Goal: Transaction & Acquisition: Download file/media

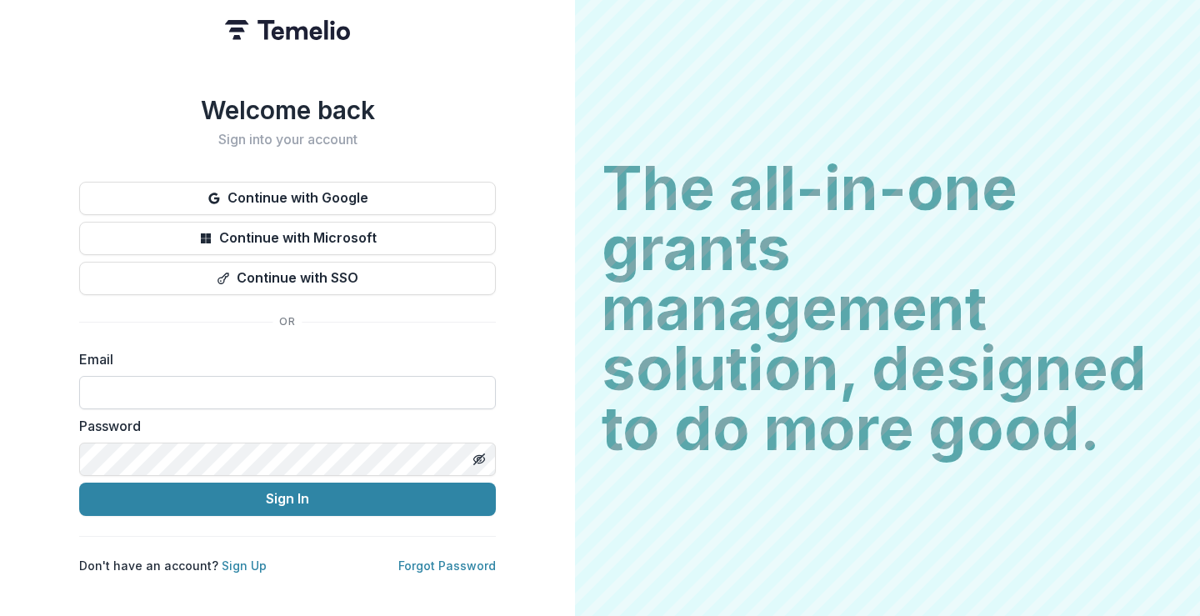
click at [247, 381] on input at bounding box center [287, 392] width 417 height 33
type input "**********"
click at [79, 483] on button "Sign In" at bounding box center [287, 499] width 417 height 33
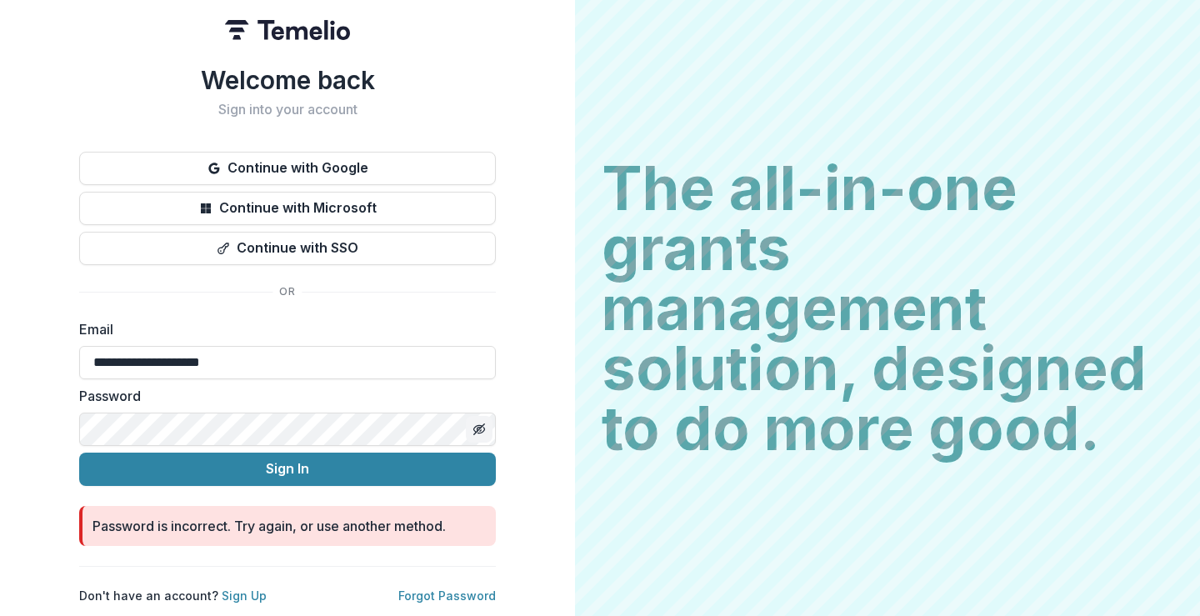
click at [480, 425] on icon "Toggle password visibility" at bounding box center [479, 429] width 13 height 13
click at [79, 453] on button "Sign In" at bounding box center [287, 469] width 417 height 33
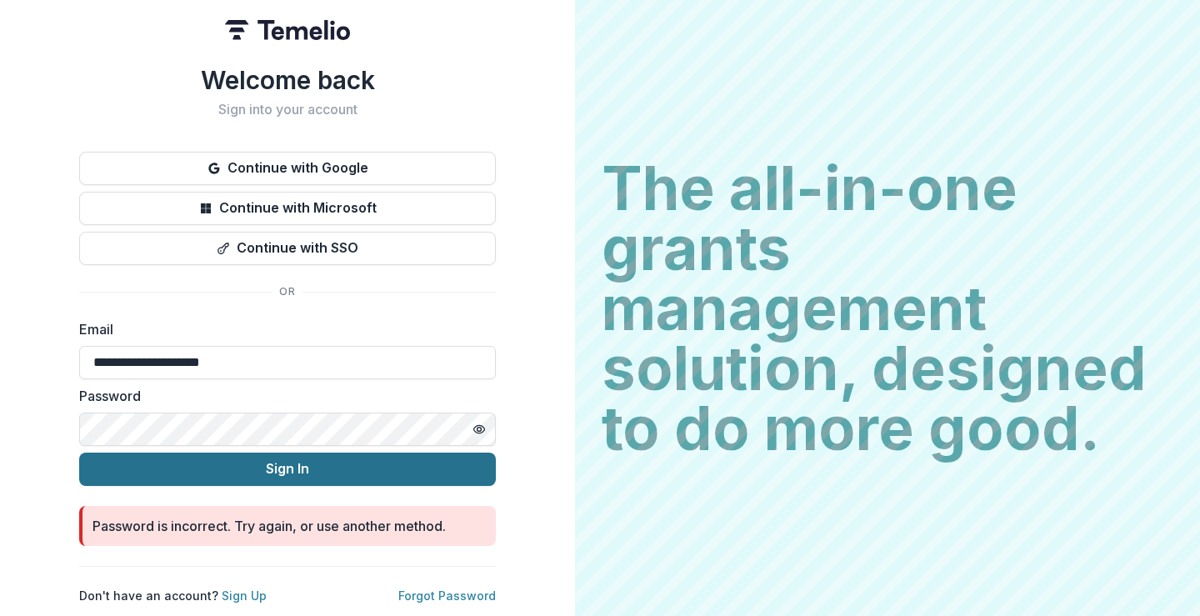
click at [234, 463] on button "Sign In" at bounding box center [287, 469] width 417 height 33
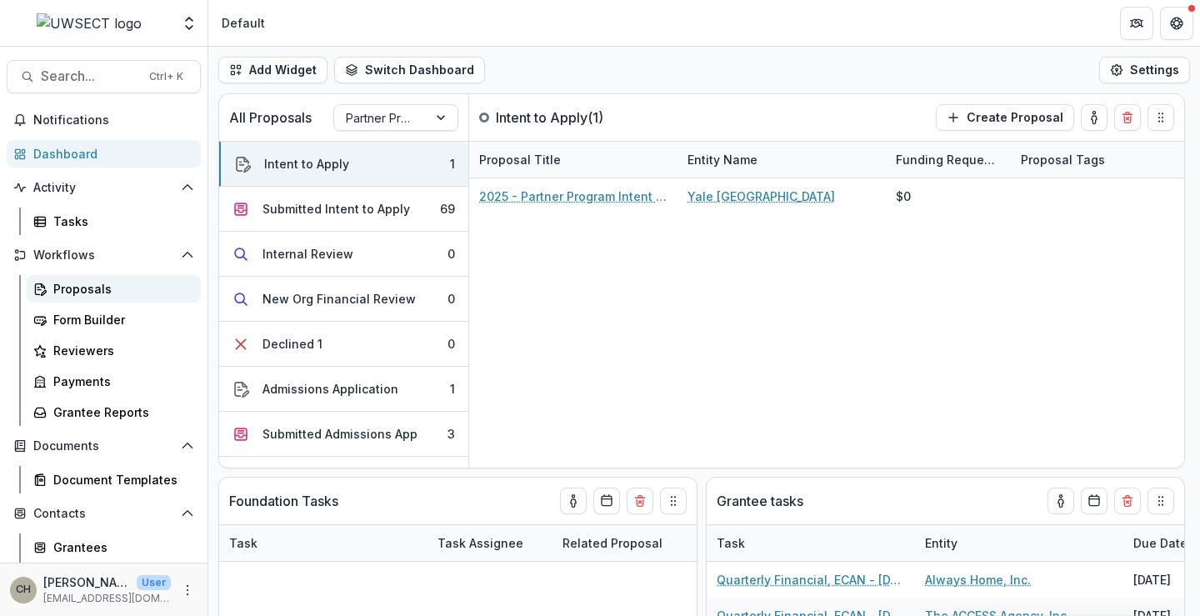
click at [91, 289] on div "Proposals" at bounding box center [120, 289] width 134 height 18
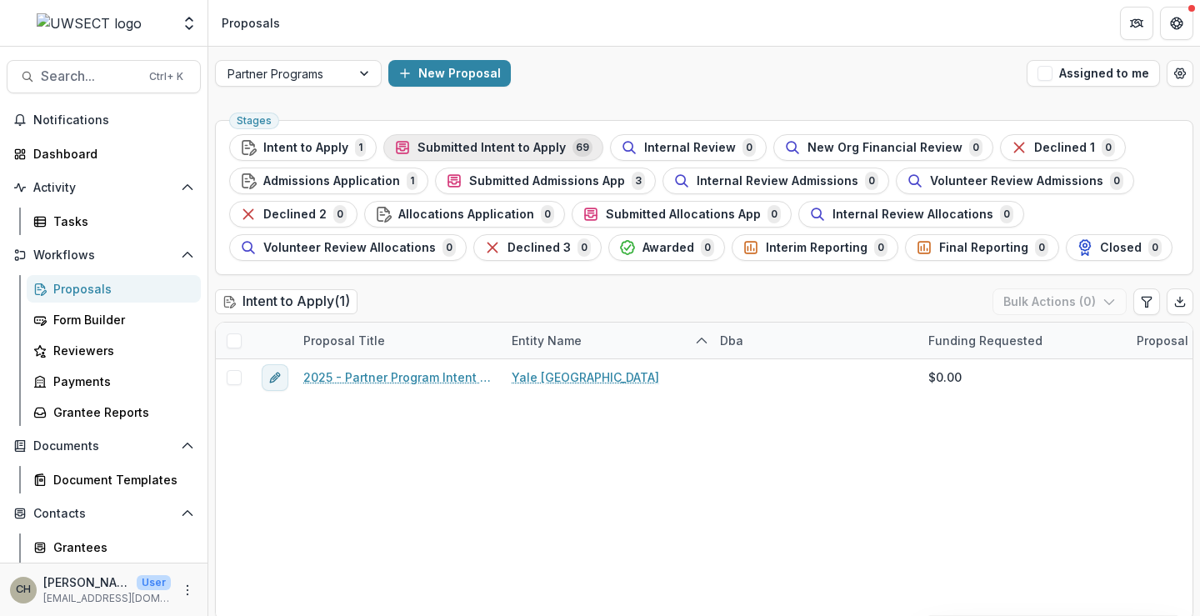
click at [453, 146] on span "Submitted Intent to Apply" at bounding box center [492, 148] width 148 height 14
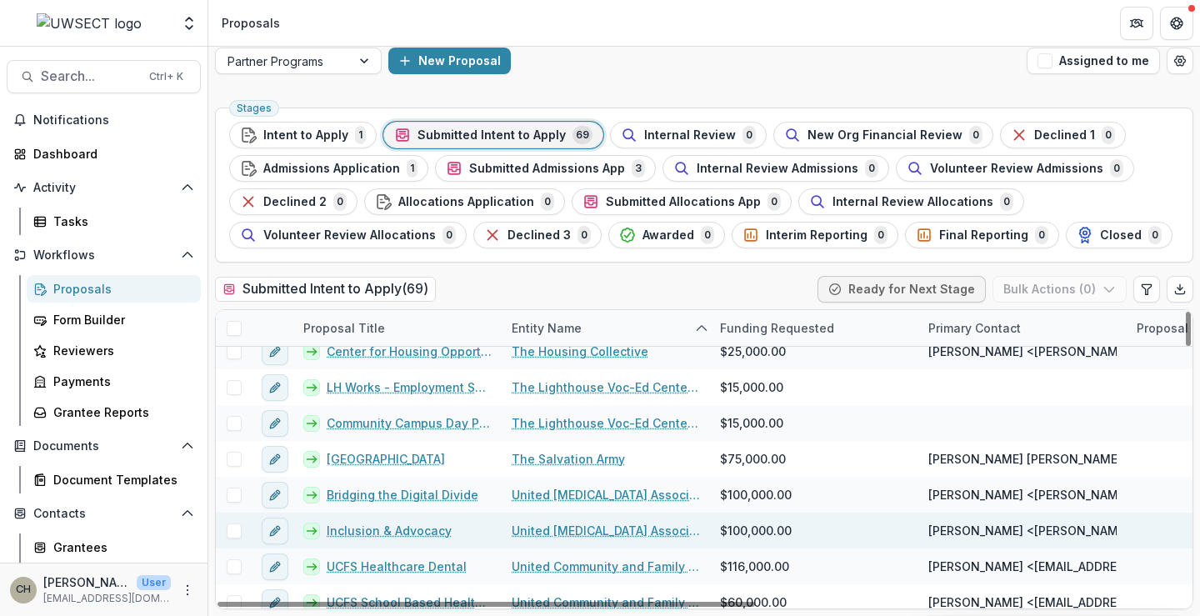
scroll to position [2044, 0]
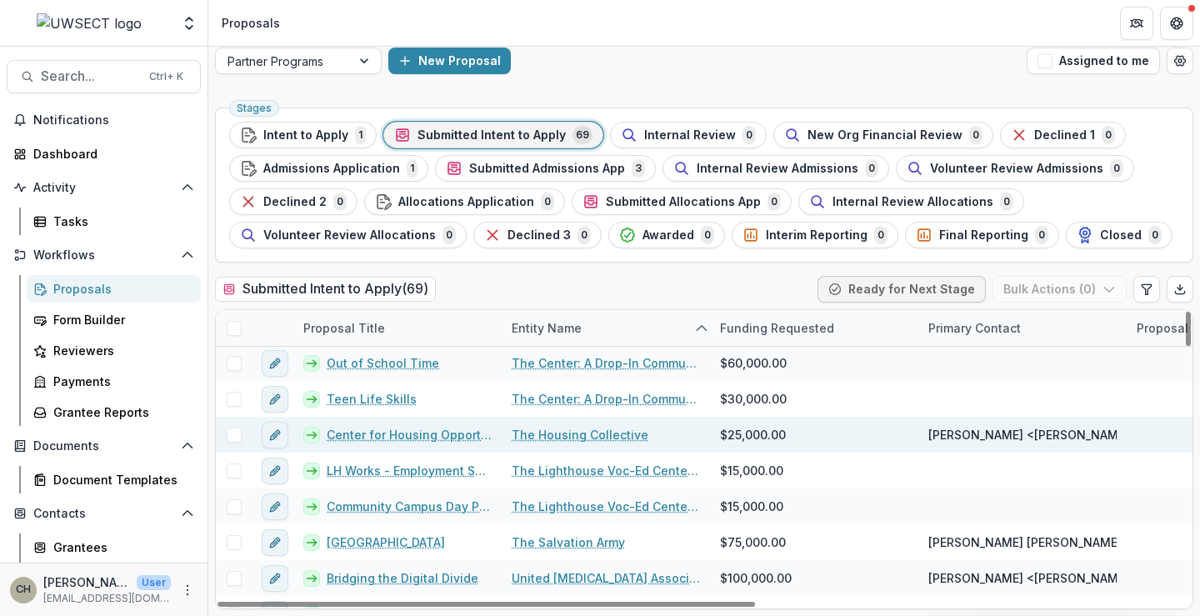
click at [403, 436] on link "Center for Housing Opportunity - [GEOGRAPHIC_DATA]" at bounding box center [409, 435] width 165 height 18
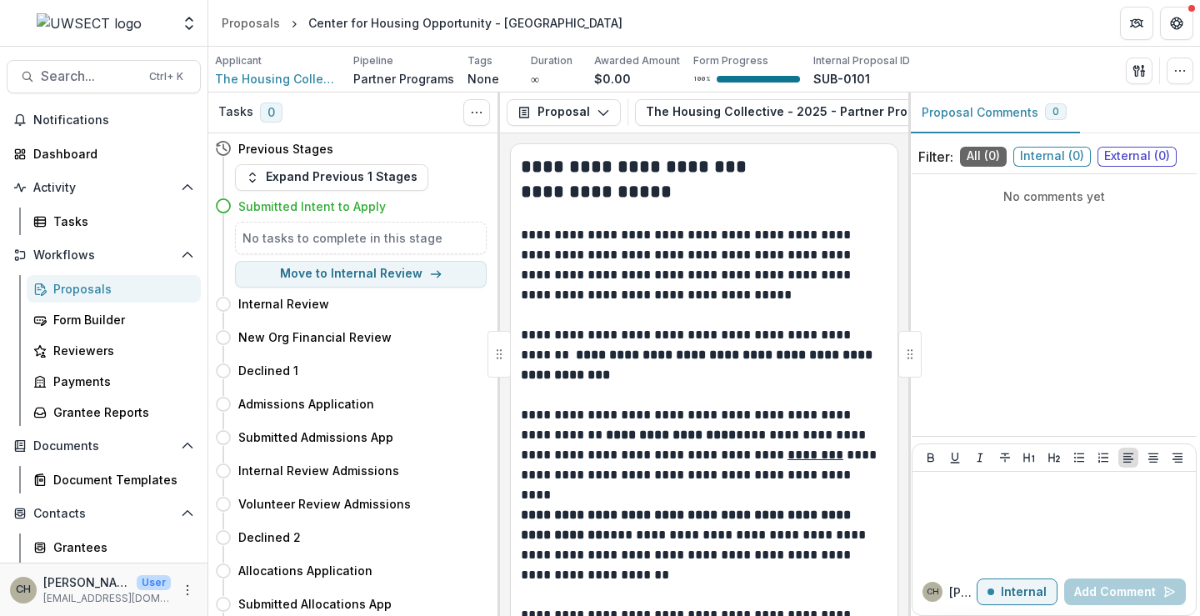
click at [1121, 151] on span "External ( 0 )" at bounding box center [1137, 157] width 79 height 20
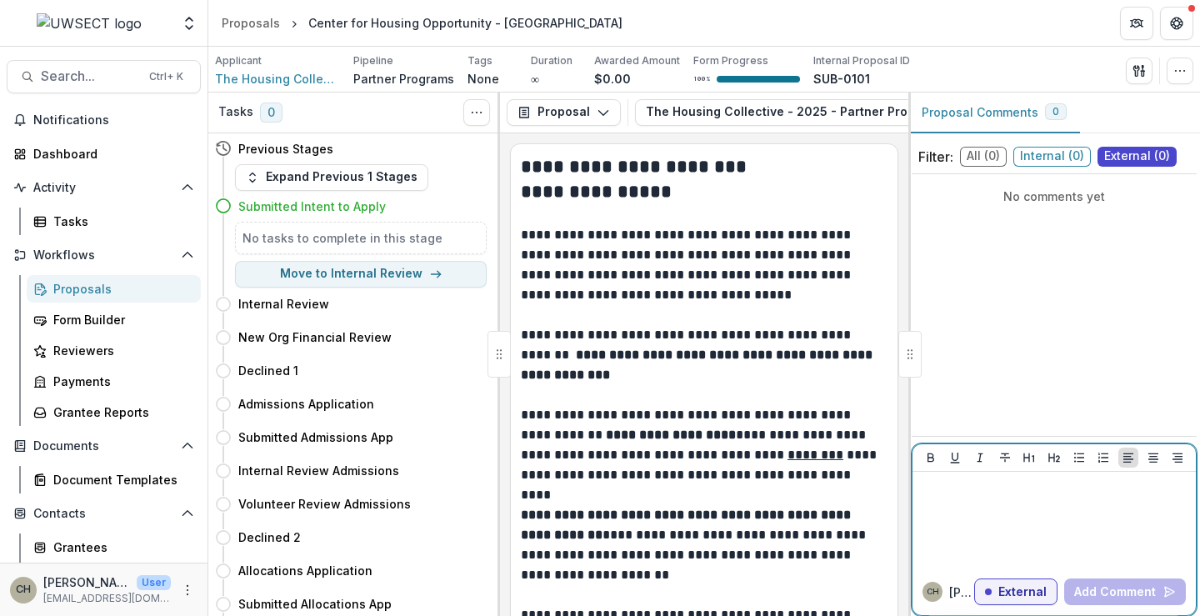
click at [932, 508] on div at bounding box center [1054, 519] width 270 height 83
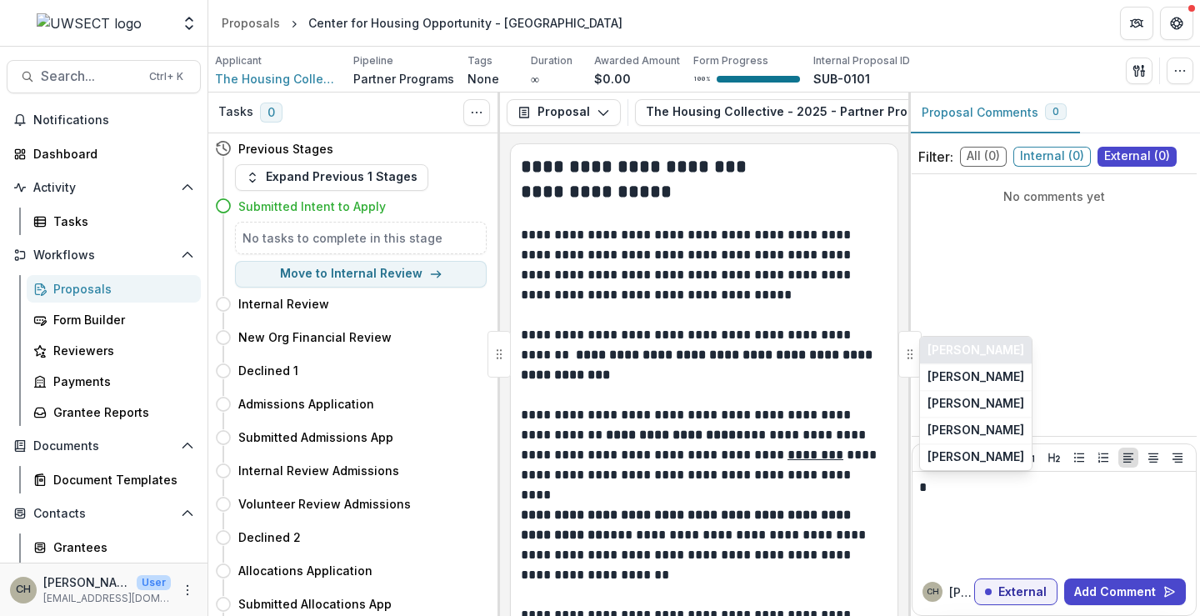
click at [984, 348] on button "Christie Stewart" at bounding box center [976, 350] width 112 height 27
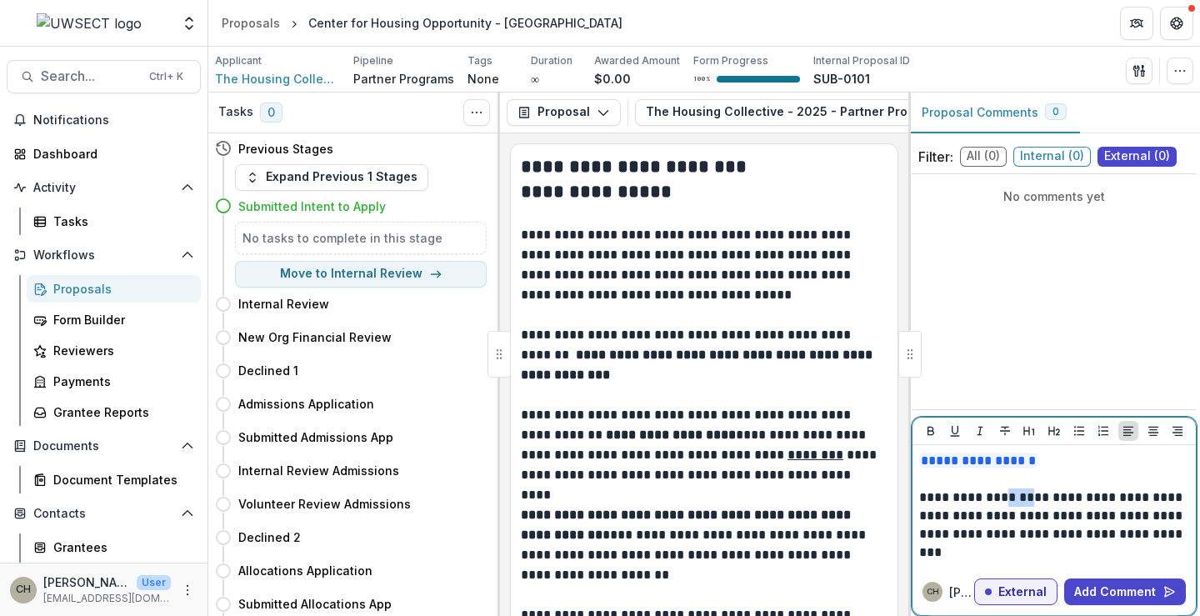
drag, startPoint x: 1032, startPoint y: 502, endPoint x: 1011, endPoint y: 508, distance: 21.6
click at [1008, 502] on p "**********" at bounding box center [1054, 524] width 270 height 73
click at [998, 549] on p "**********" at bounding box center [1054, 524] width 270 height 73
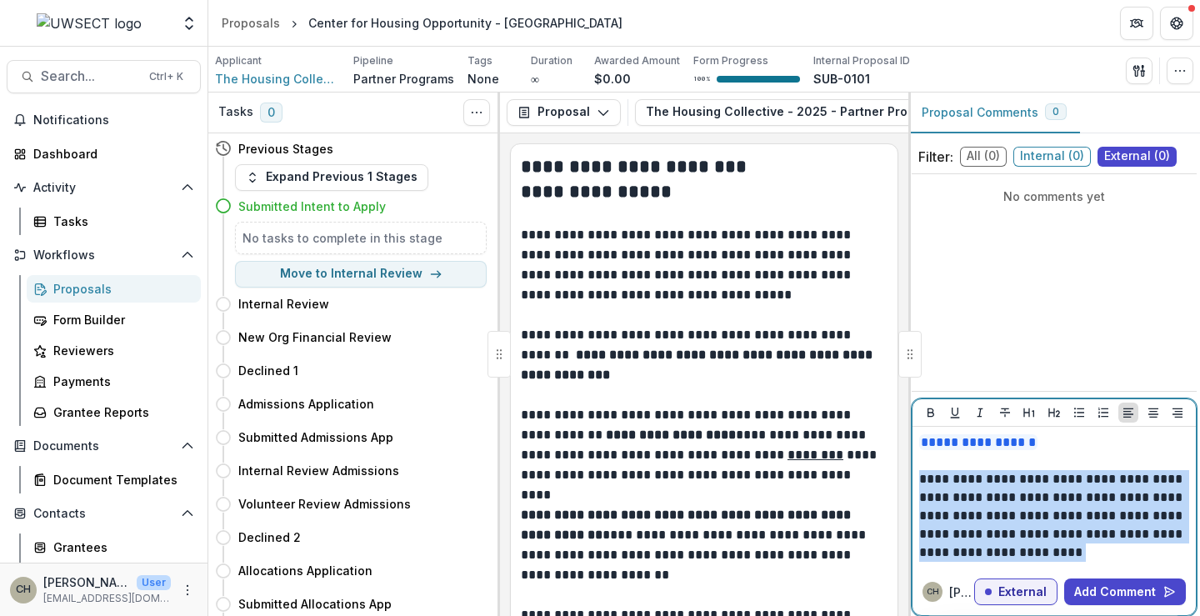
drag, startPoint x: 1076, startPoint y: 552, endPoint x: 922, endPoint y: 483, distance: 169.0
click at [922, 483] on p "**********" at bounding box center [1054, 516] width 270 height 92
click at [1102, 588] on button "Add Comment" at bounding box center [1125, 591] width 122 height 27
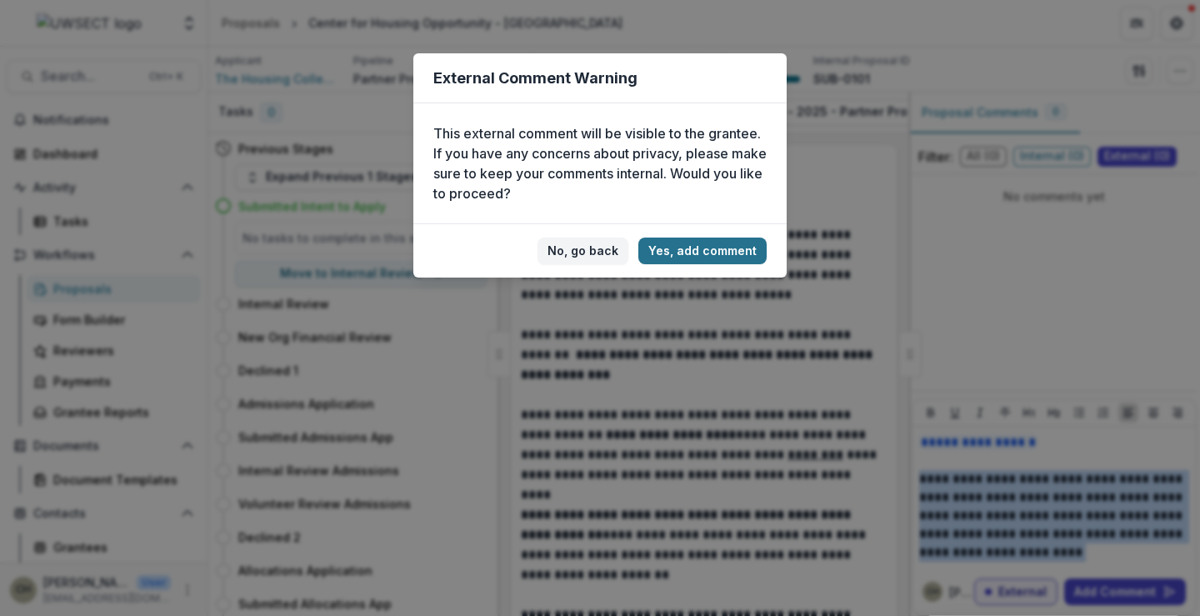
click at [723, 247] on button "Yes, add comment" at bounding box center [702, 251] width 128 height 27
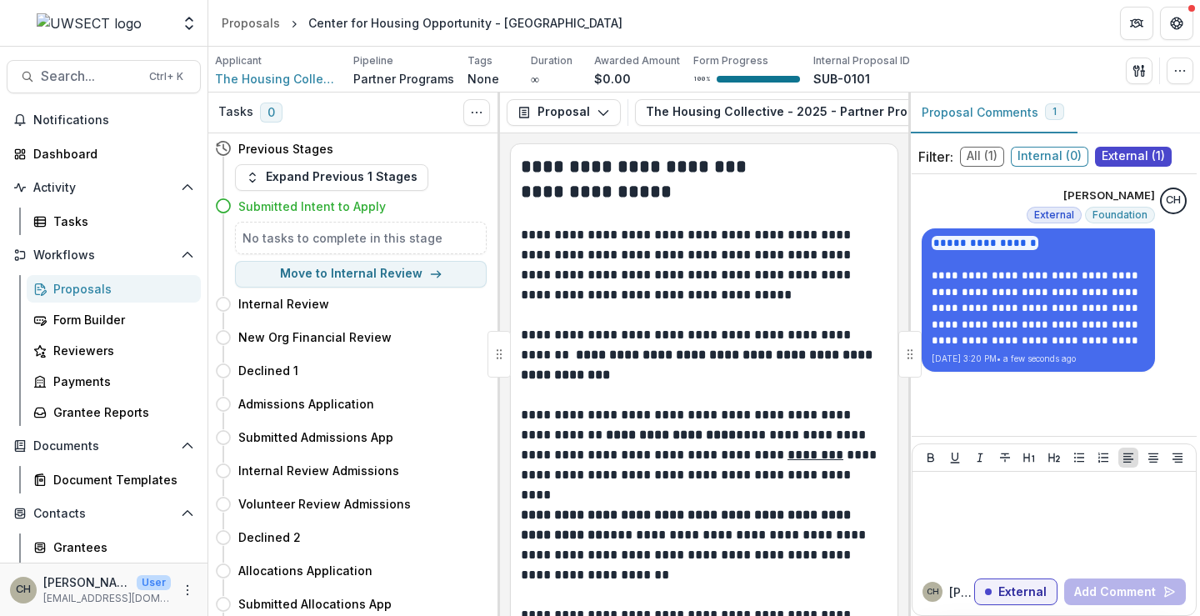
click at [77, 283] on div "Proposals" at bounding box center [120, 289] width 134 height 18
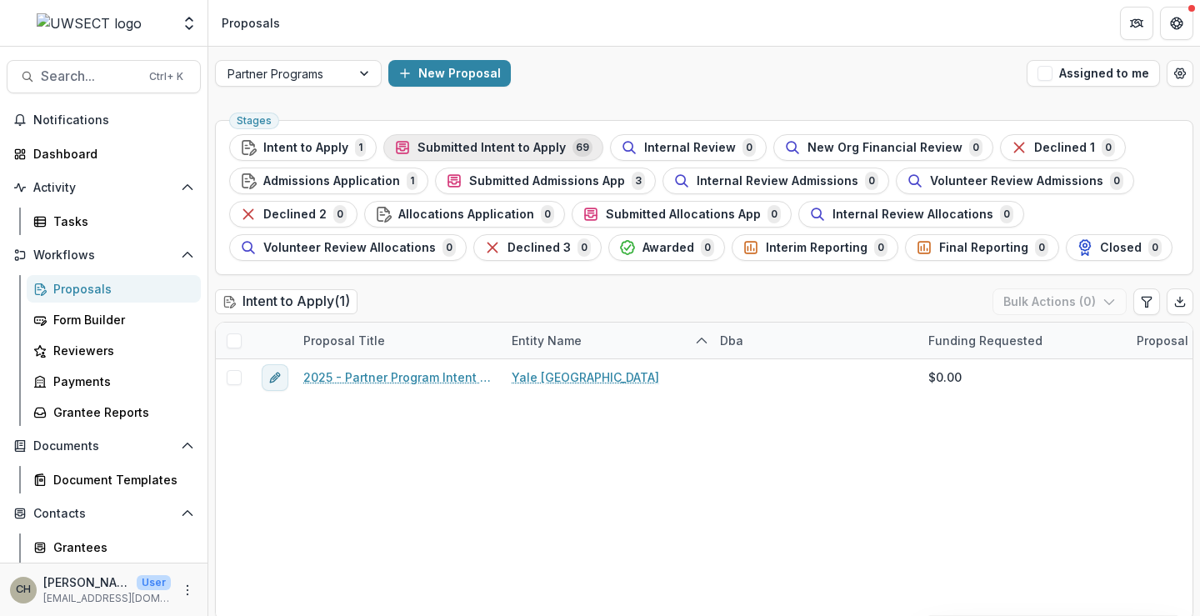
click at [488, 151] on span "Submitted Intent to Apply" at bounding box center [492, 148] width 148 height 14
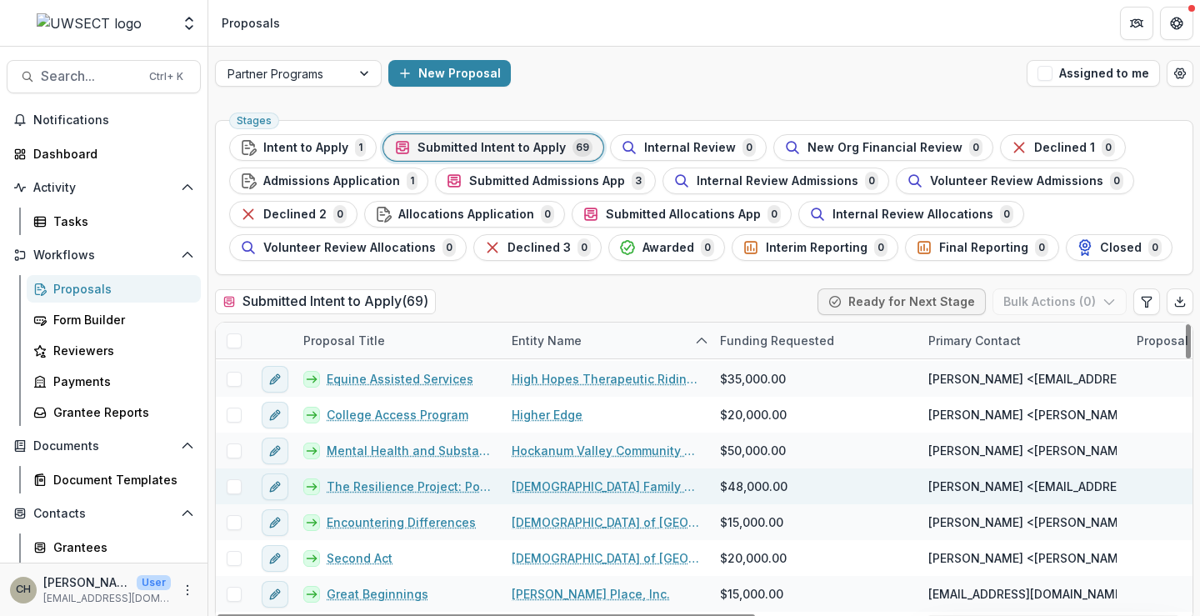
scroll to position [833, 0]
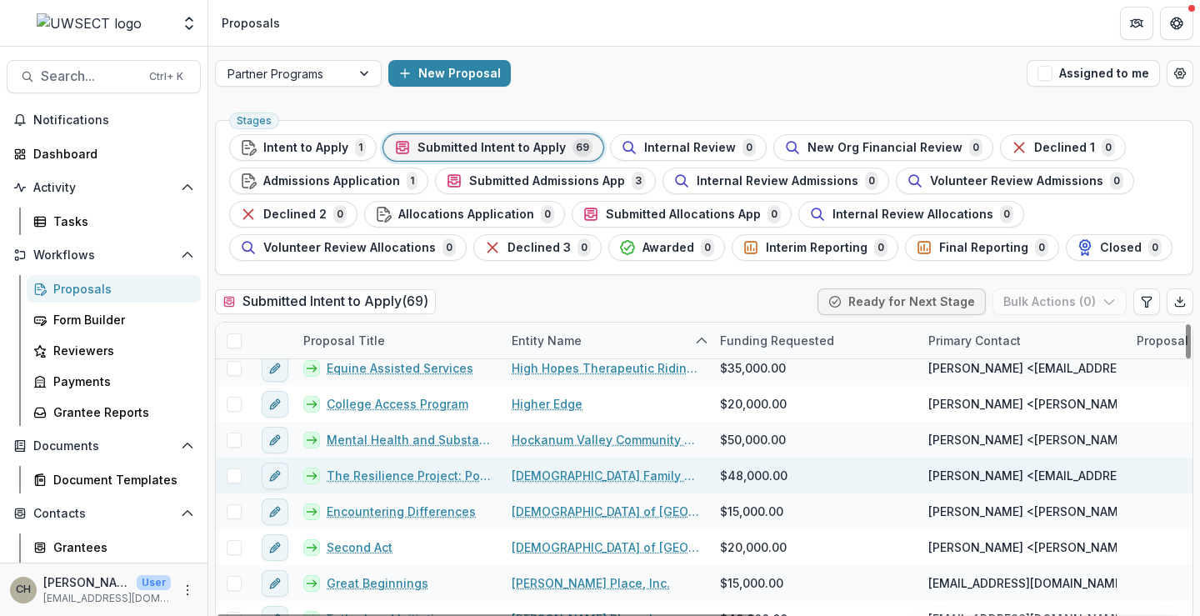
click at [418, 476] on link "The Resilience Project: Powered by SPARCS" at bounding box center [409, 476] width 165 height 18
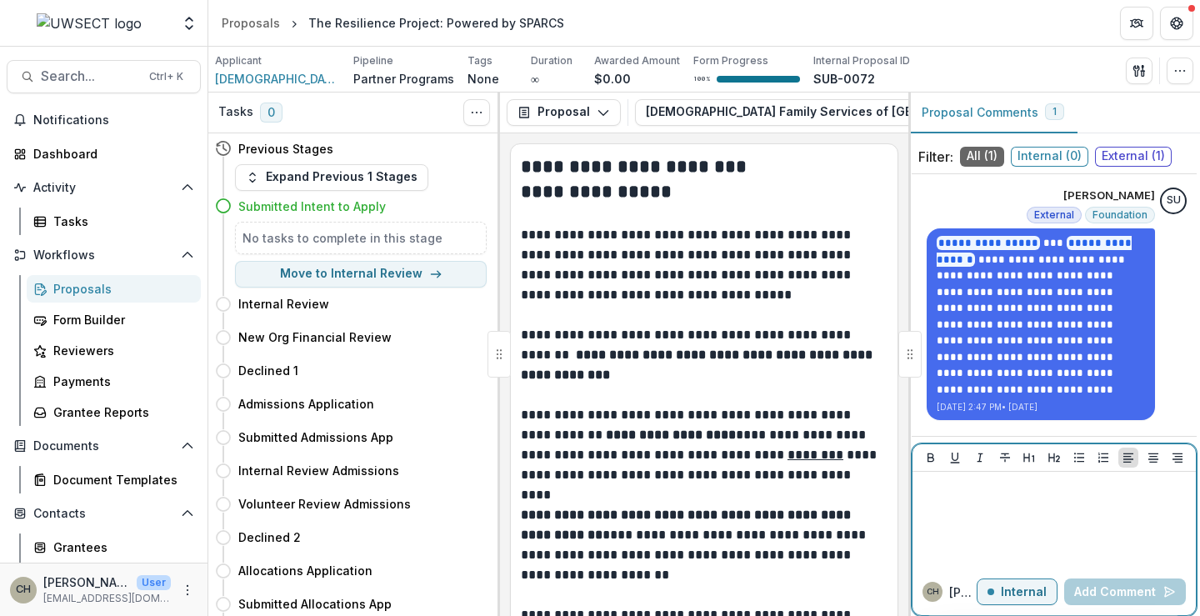
click at [953, 508] on div at bounding box center [1054, 519] width 270 height 83
click at [1114, 154] on span "External ( 1 )" at bounding box center [1133, 157] width 77 height 20
click at [965, 493] on p at bounding box center [1054, 487] width 270 height 18
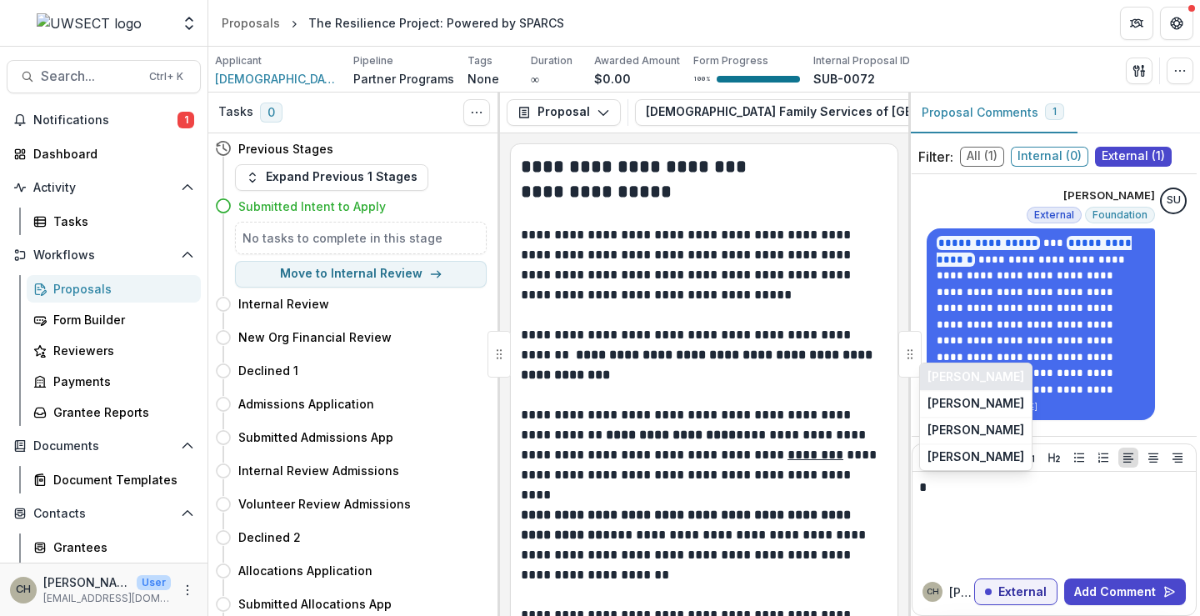
click at [971, 370] on button "Rachel Kornfeld" at bounding box center [976, 376] width 112 height 27
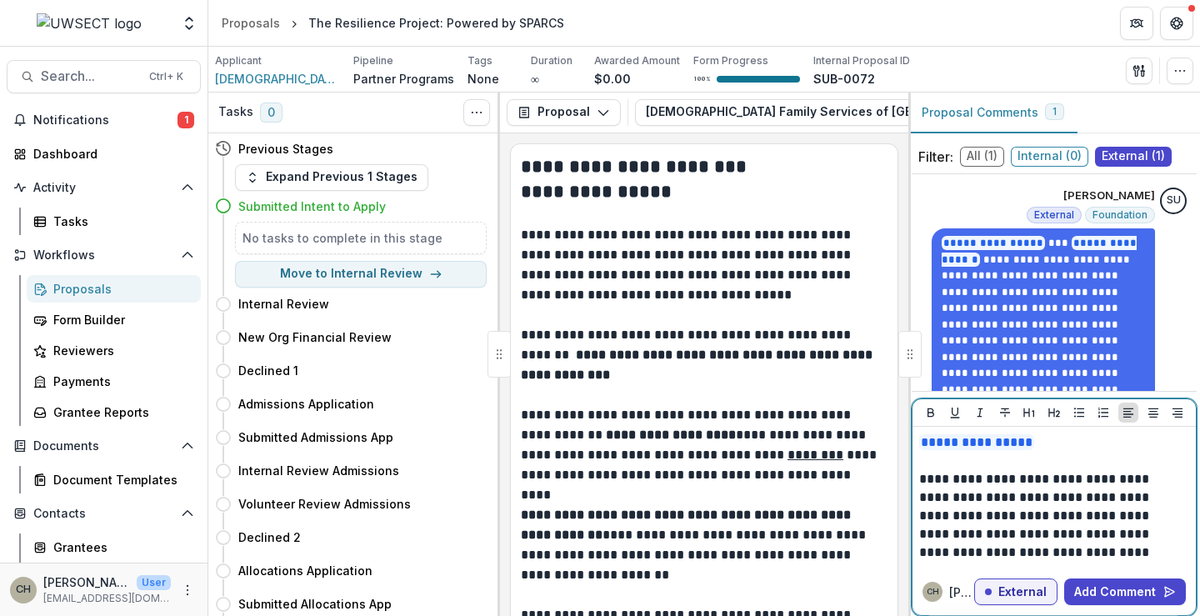
click at [1049, 439] on p "**********" at bounding box center [1051, 442] width 265 height 18
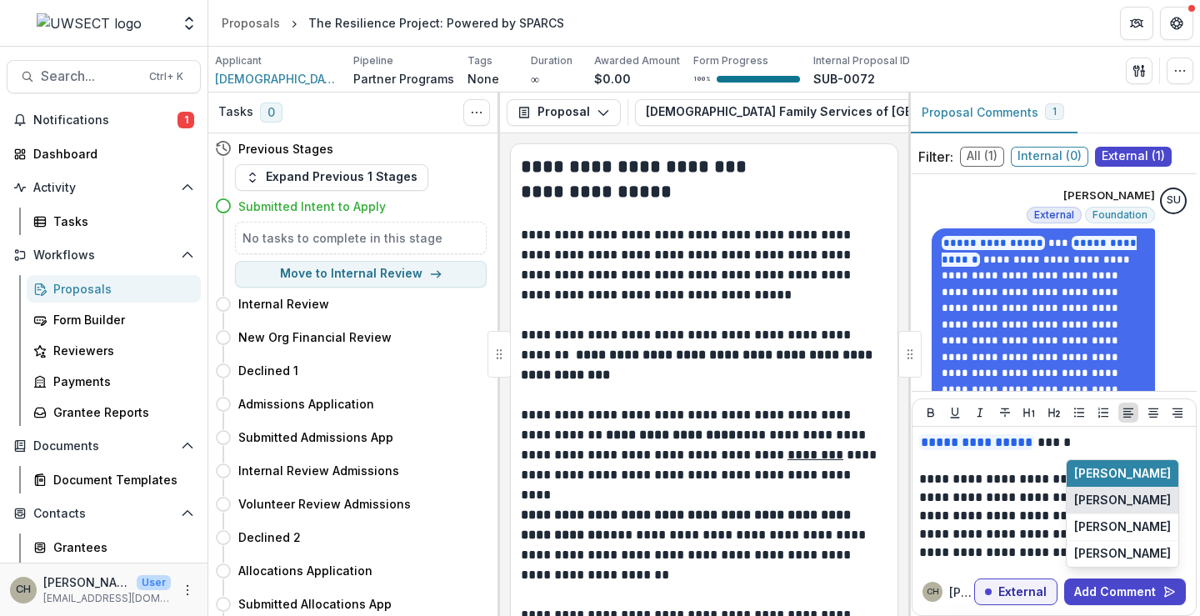
click at [1094, 503] on button "Hazem Algebraeel" at bounding box center [1123, 500] width 112 height 27
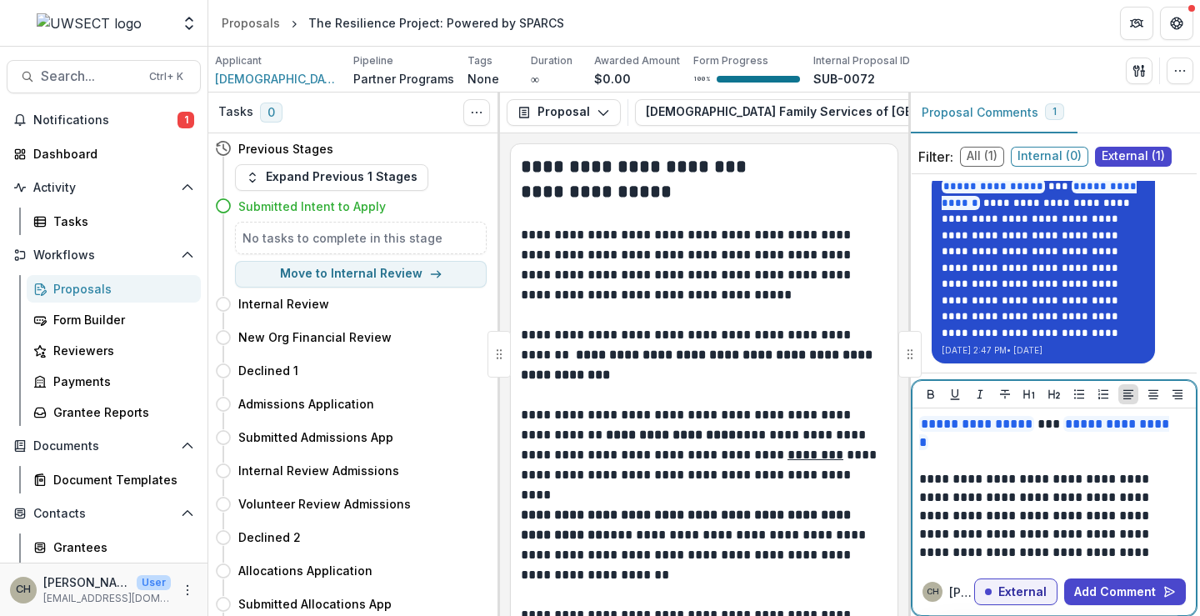
scroll to position [48, 0]
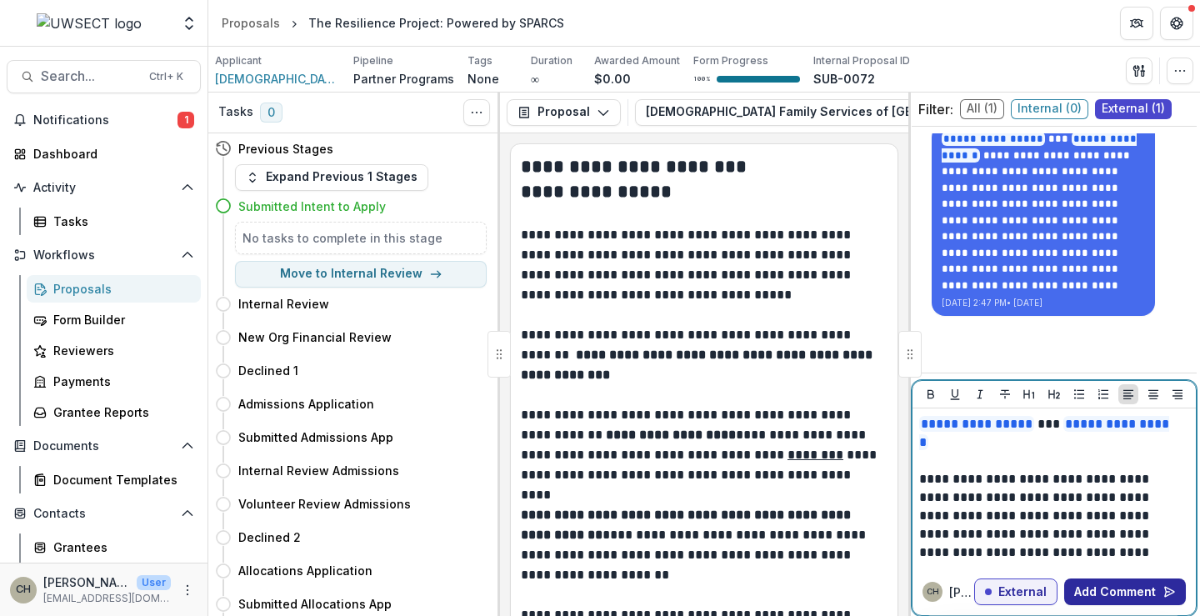
click at [1116, 585] on button "Add Comment" at bounding box center [1125, 591] width 122 height 27
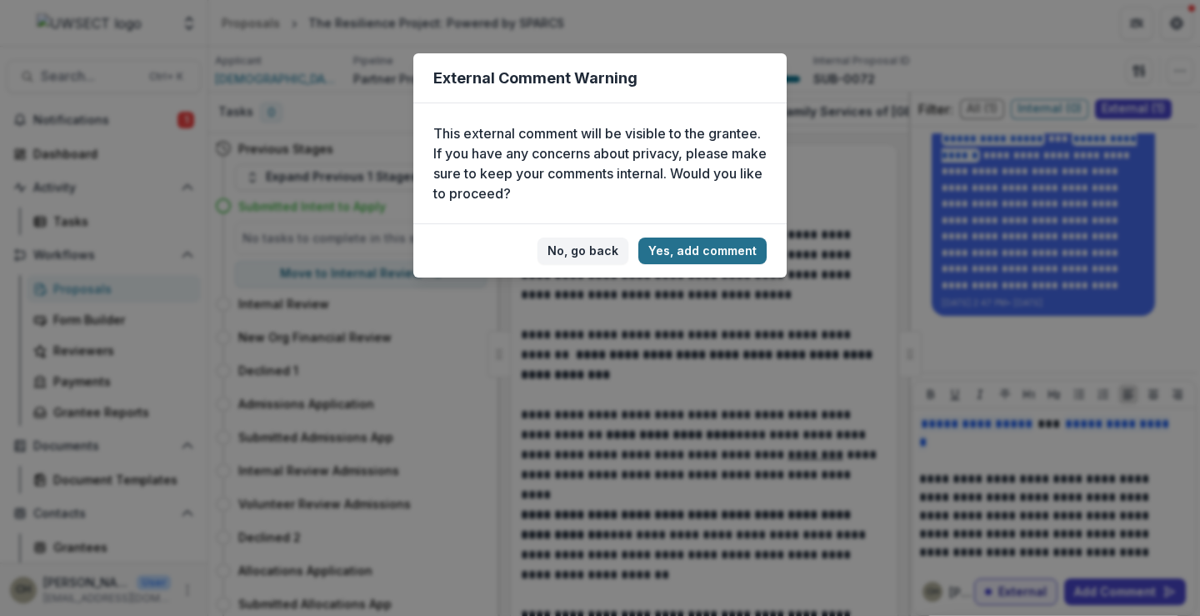
click at [718, 255] on button "Yes, add comment" at bounding box center [702, 251] width 128 height 27
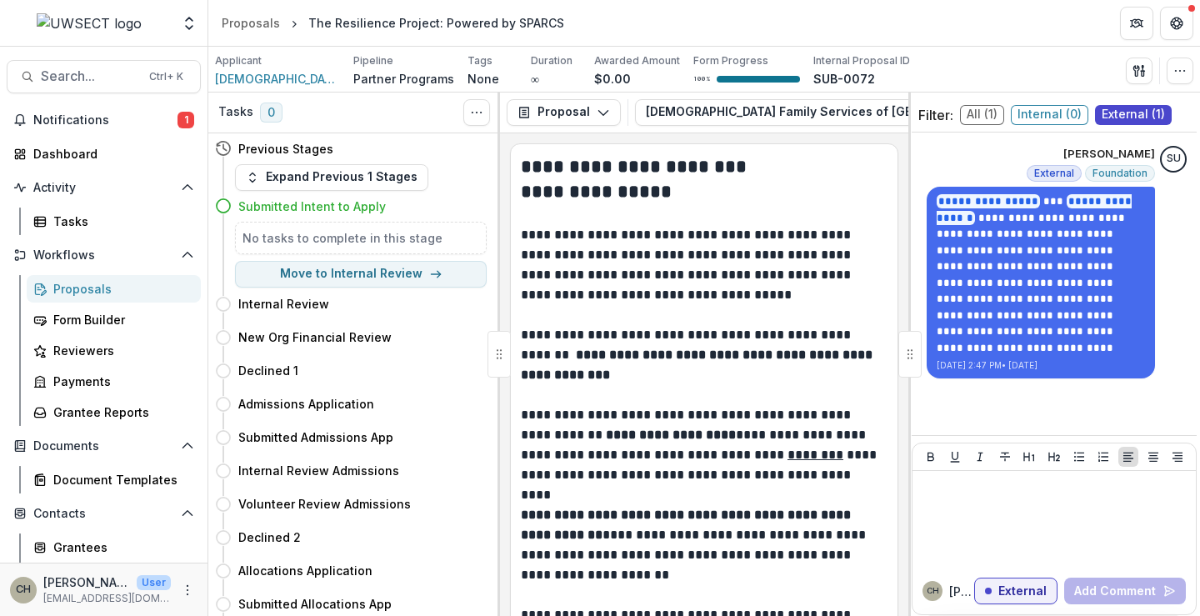
scroll to position [42, 0]
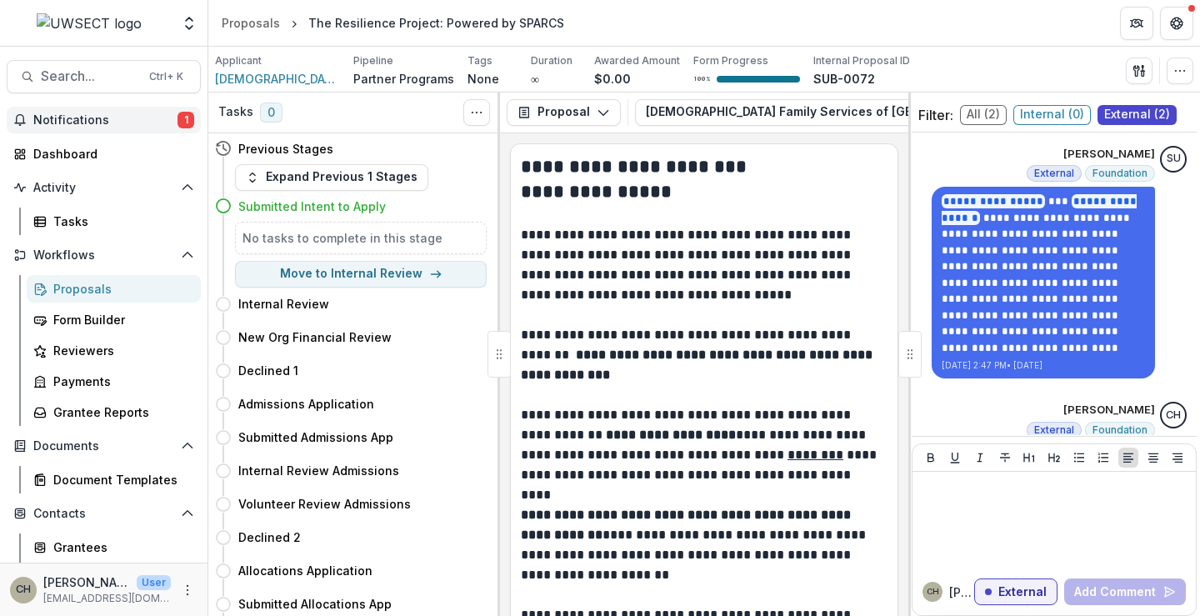
click at [109, 111] on button "Notifications 1" at bounding box center [104, 120] width 194 height 27
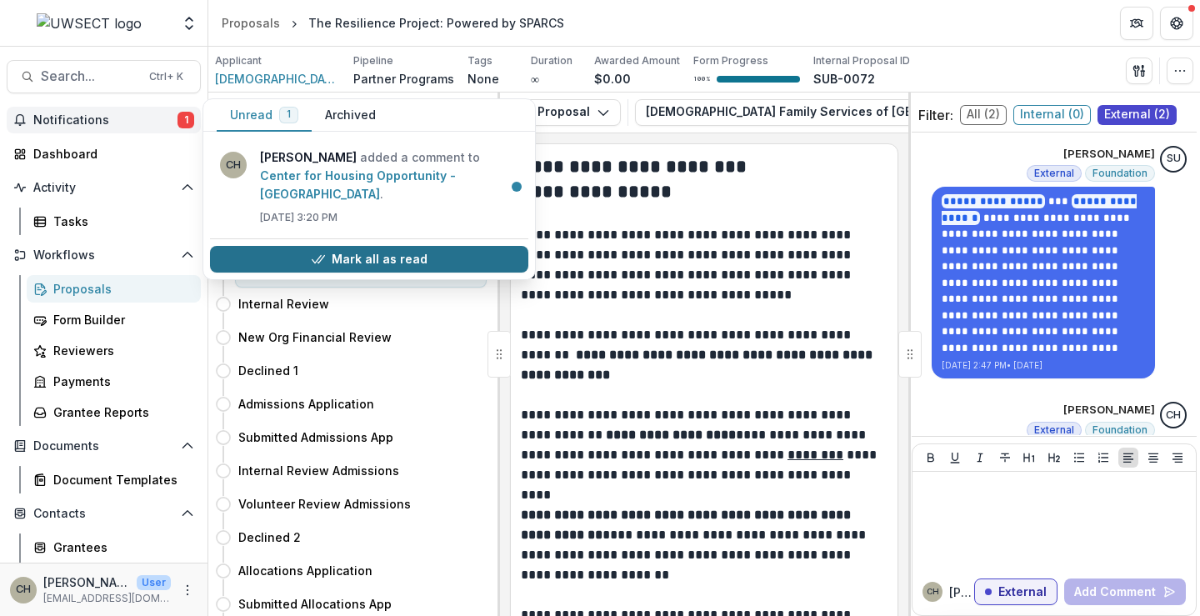
click at [403, 246] on button "Mark all as read" at bounding box center [369, 259] width 318 height 27
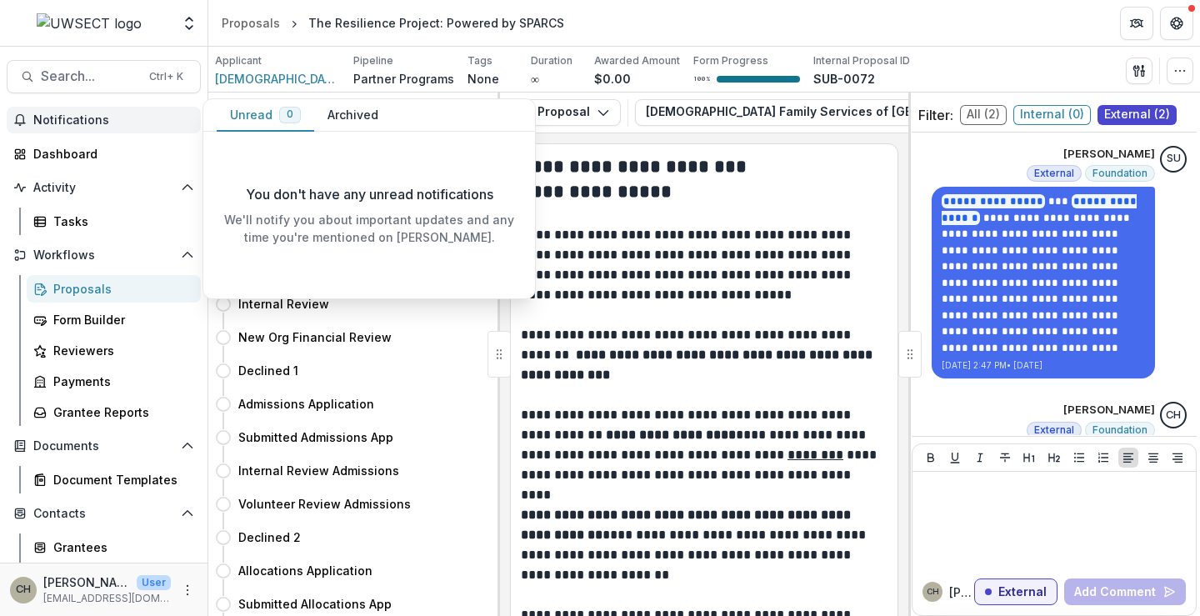
click at [89, 121] on span "Notifications" at bounding box center [113, 120] width 161 height 14
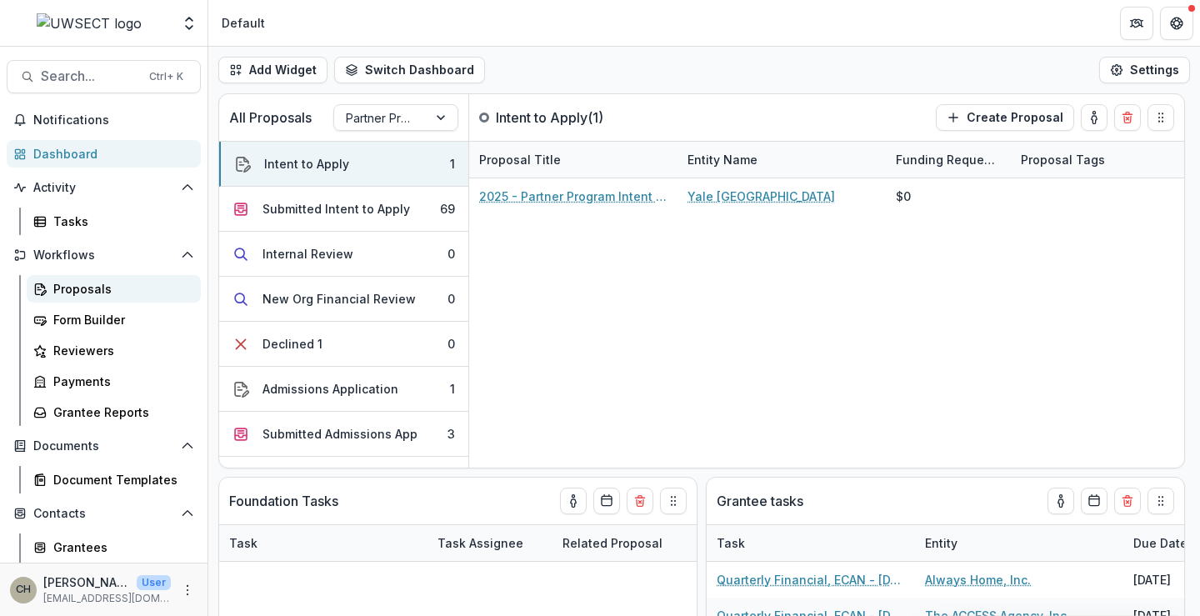
click at [84, 286] on div "Proposals" at bounding box center [120, 289] width 134 height 18
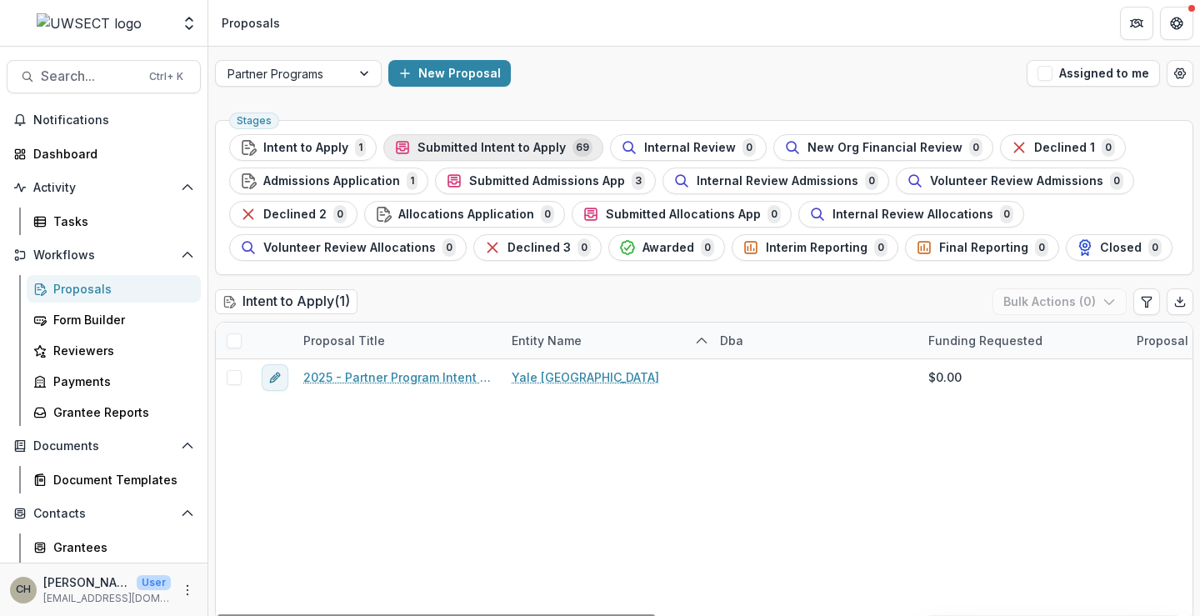
click at [443, 151] on span "Submitted Intent to Apply" at bounding box center [492, 148] width 148 height 14
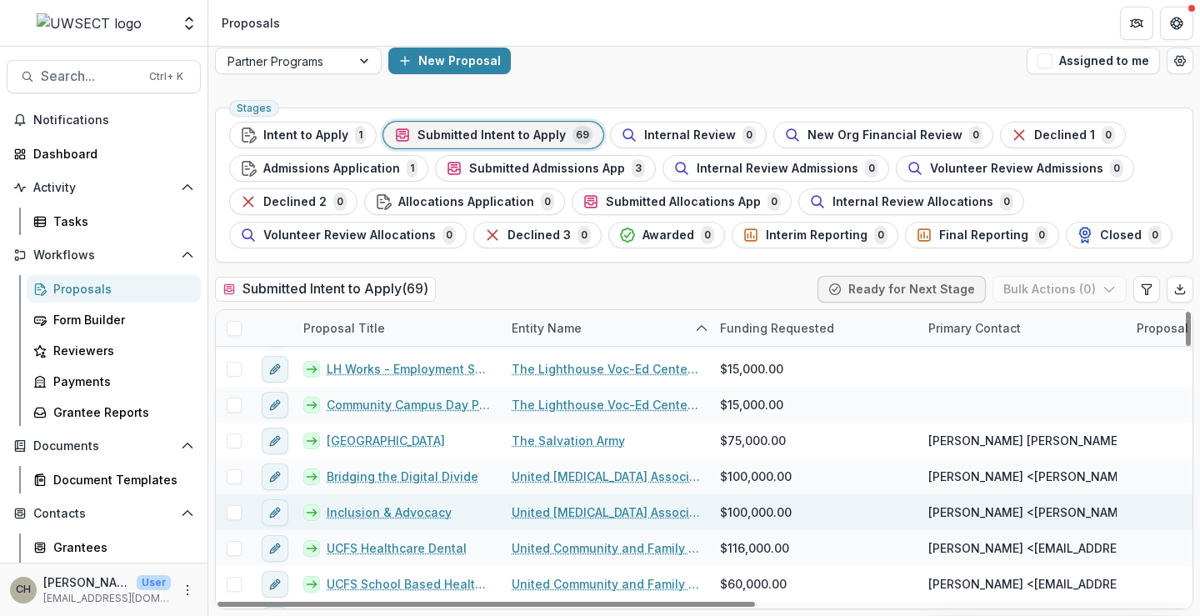
scroll to position [2128, 0]
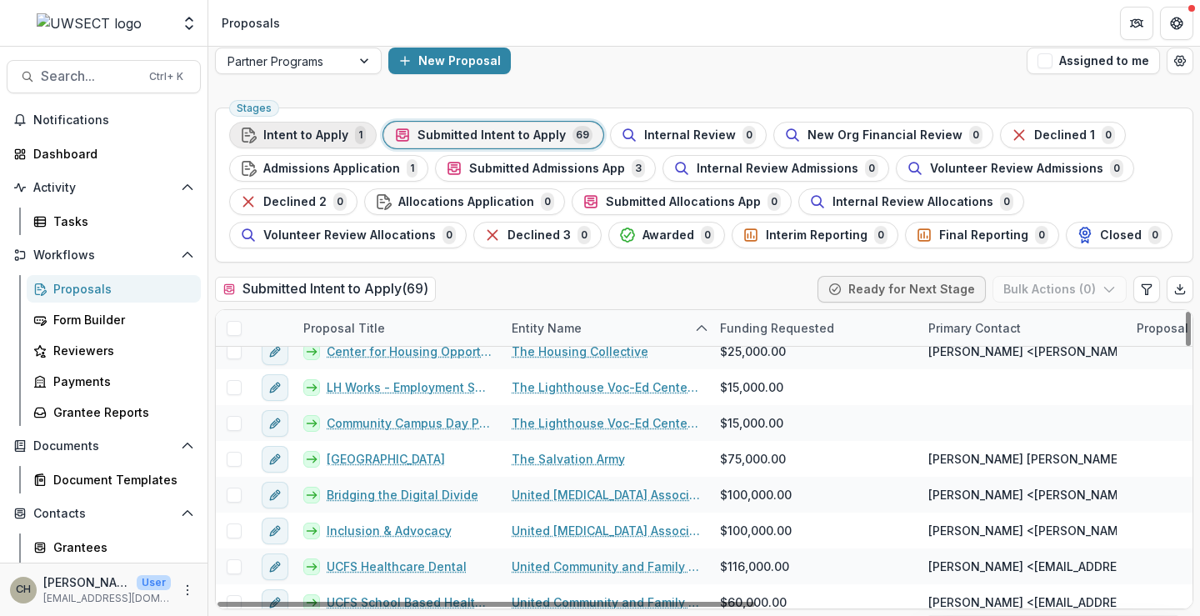
click at [307, 136] on span "Intent to Apply" at bounding box center [305, 135] width 85 height 14
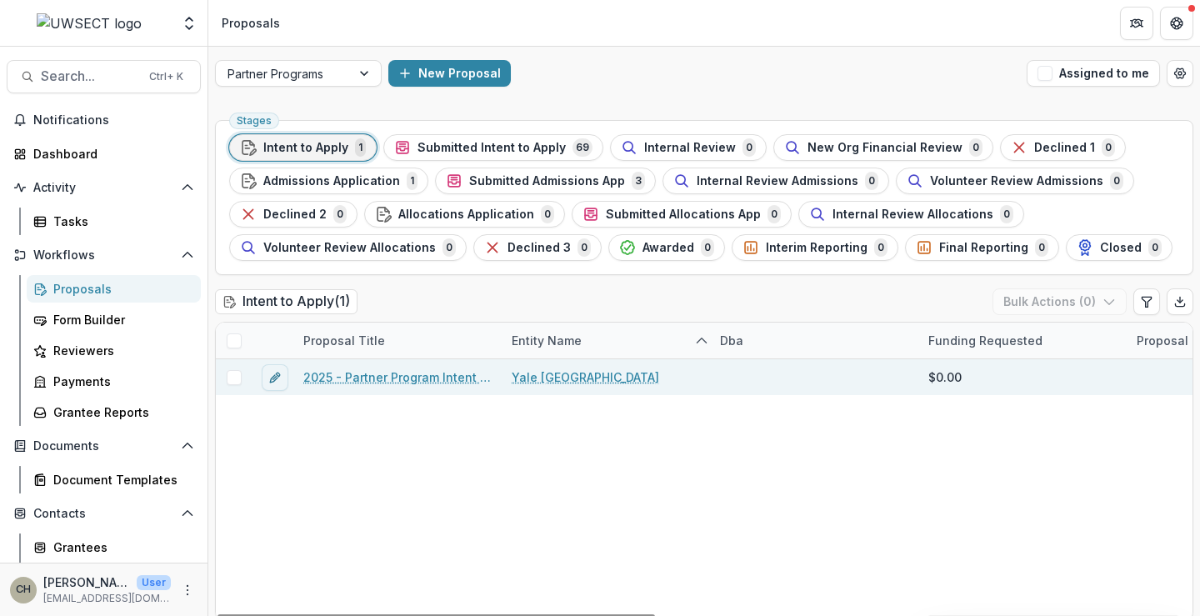
click at [423, 378] on link "2025 - Partner Program Intent to Apply" at bounding box center [397, 377] width 188 height 18
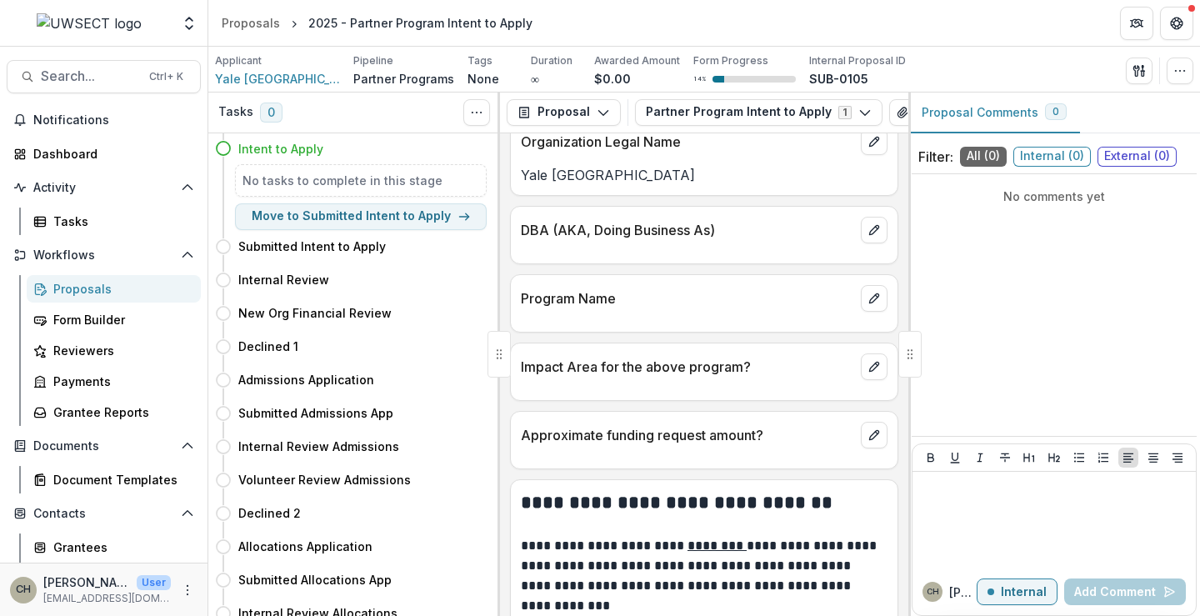
scroll to position [653, 0]
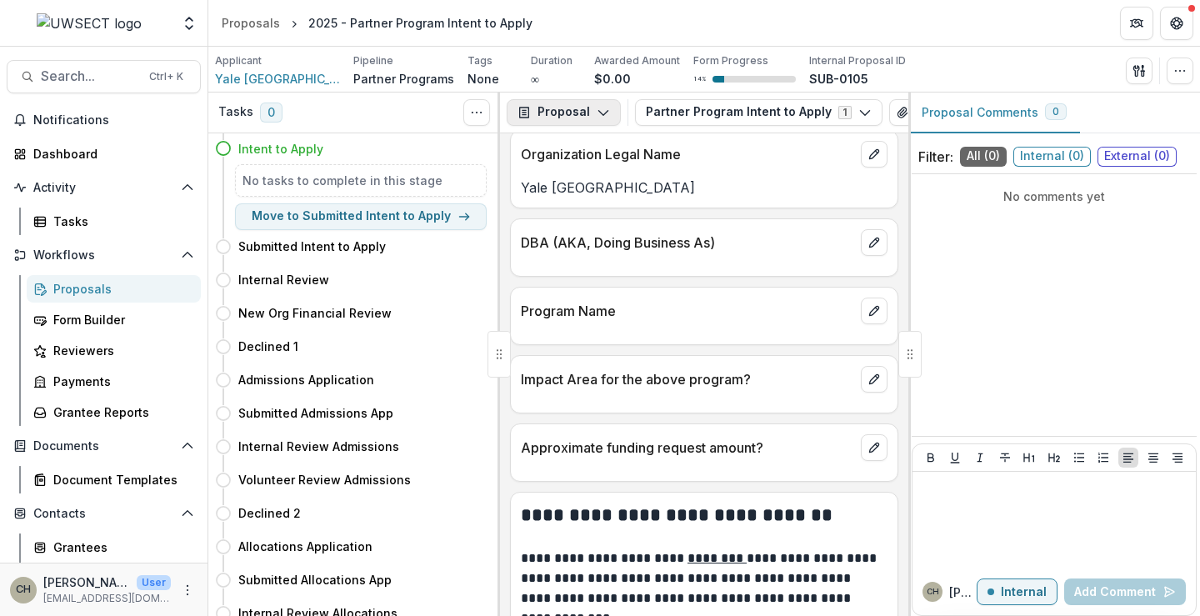
click at [588, 113] on button "Proposal" at bounding box center [564, 112] width 114 height 27
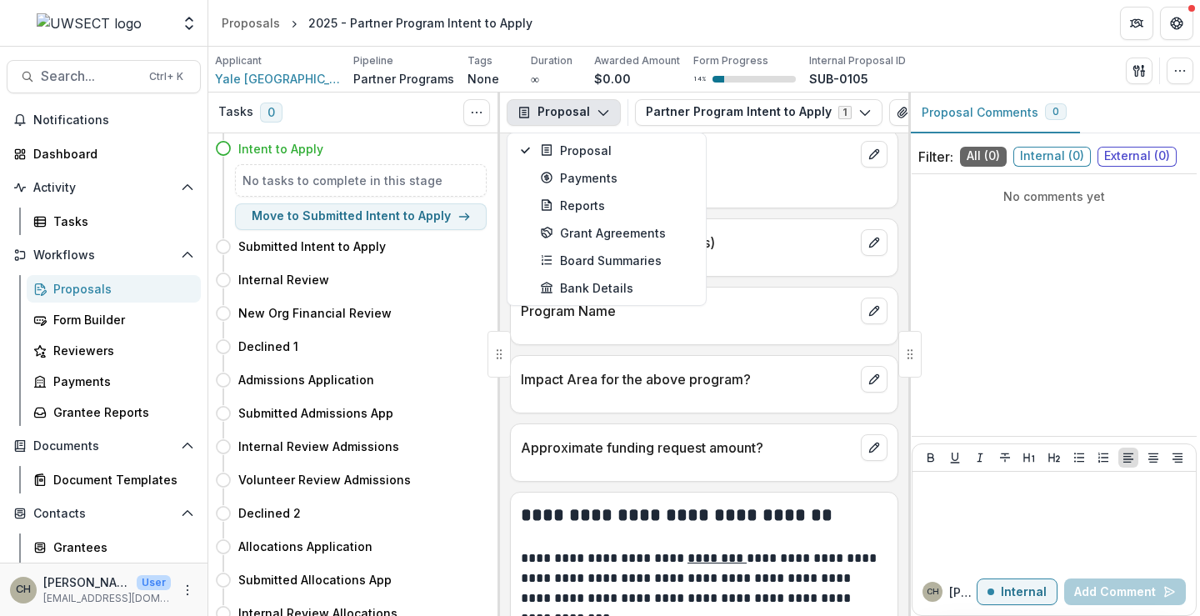
click at [588, 113] on button "Proposal" at bounding box center [564, 112] width 114 height 27
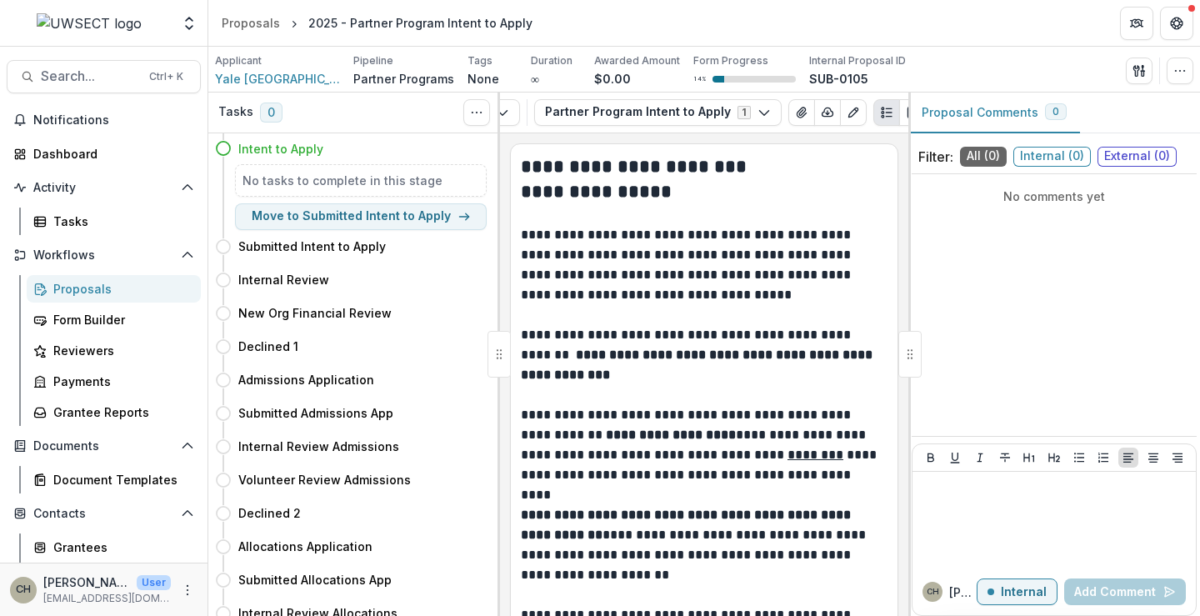
scroll to position [0, 114]
click at [808, 108] on icon "button" at bounding box center [814, 112] width 13 height 13
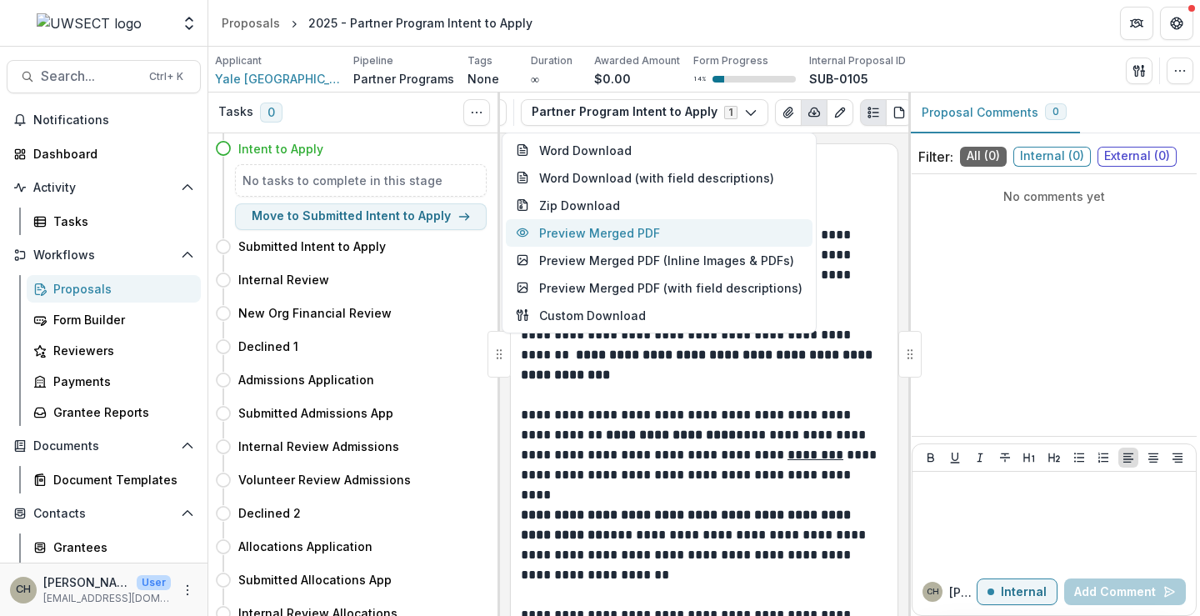
click at [612, 238] on button "Preview Merged PDF" at bounding box center [659, 233] width 307 height 28
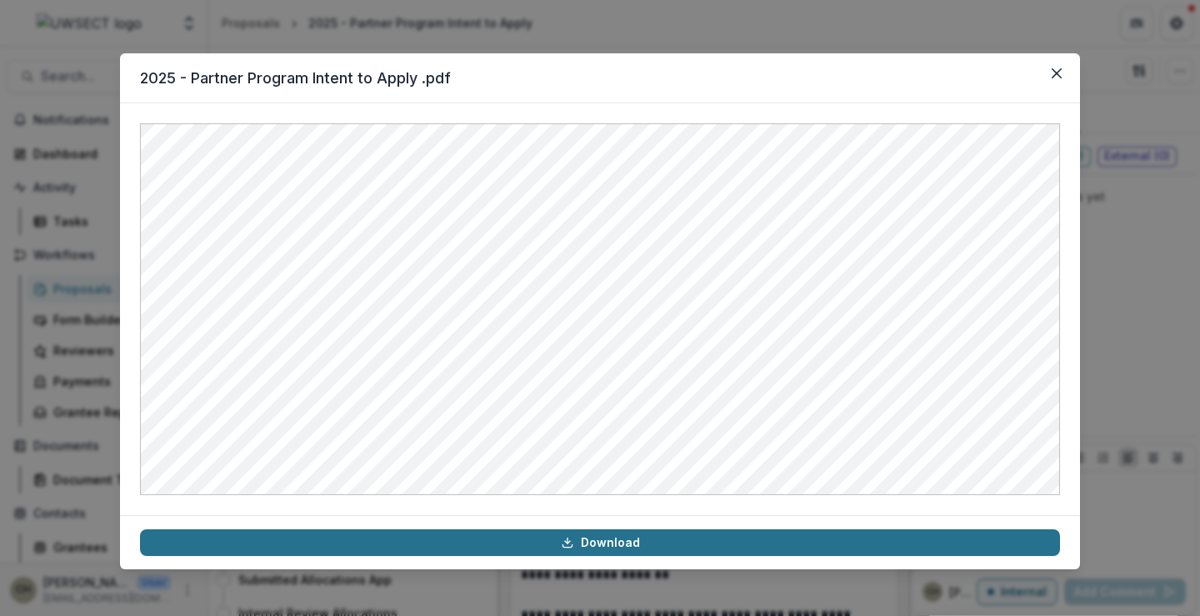
click at [638, 545] on link "Download" at bounding box center [600, 542] width 920 height 27
